Goal: Navigation & Orientation: Find specific page/section

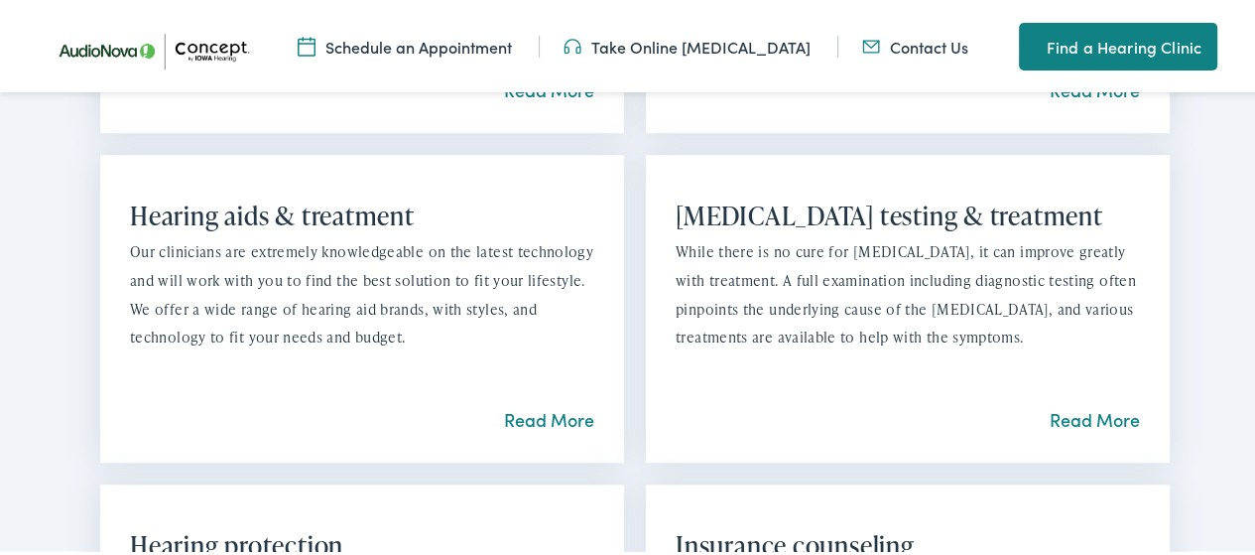
scroll to position [1608, 0]
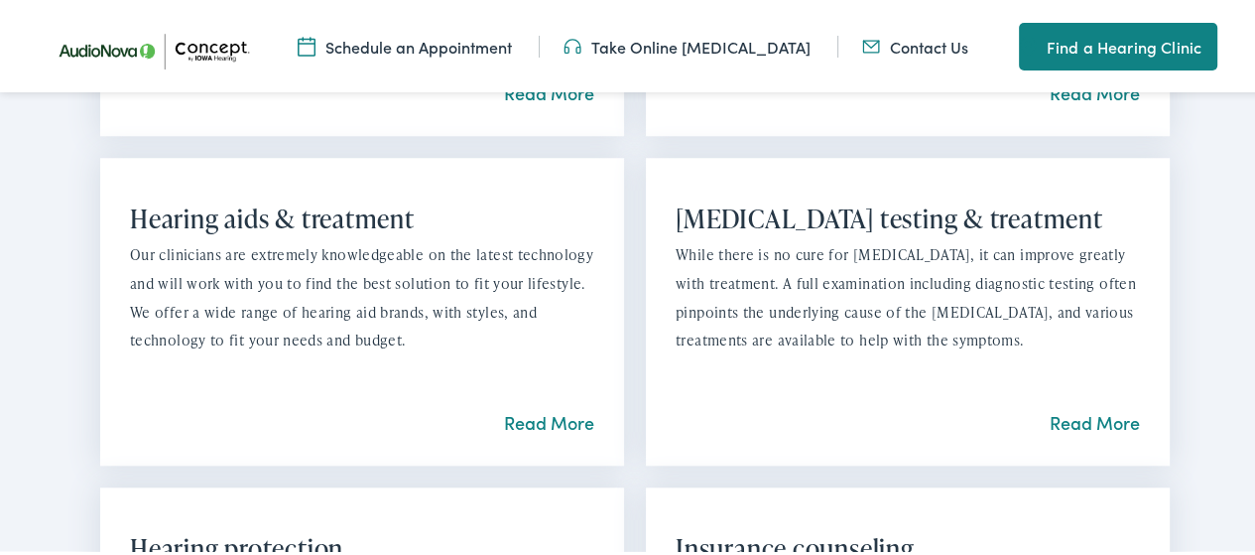
click at [1076, 429] on link "Read More" at bounding box center [1095, 419] width 90 height 25
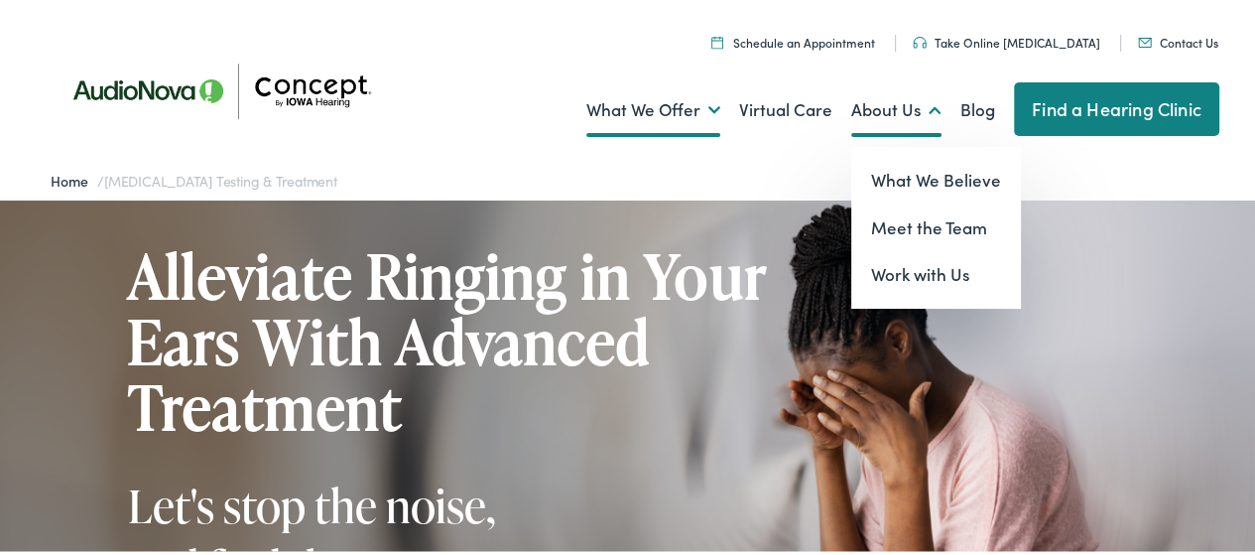
click at [870, 119] on link "About Us" at bounding box center [896, 106] width 90 height 73
click at [876, 229] on link "Meet the Team" at bounding box center [936, 225] width 170 height 48
